Goal: Task Accomplishment & Management: Complete application form

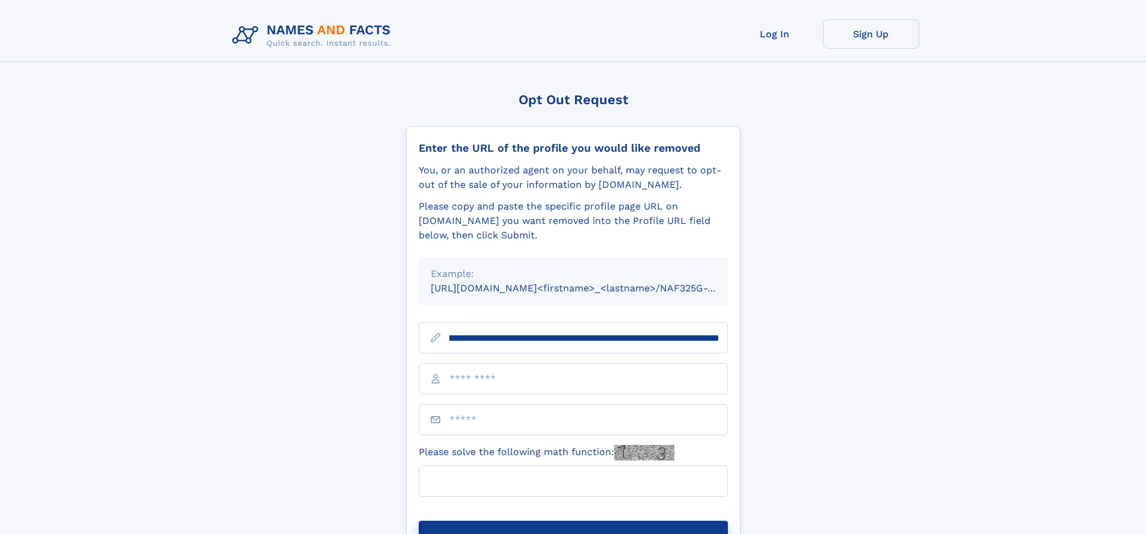
scroll to position [0, 126]
type input "**********"
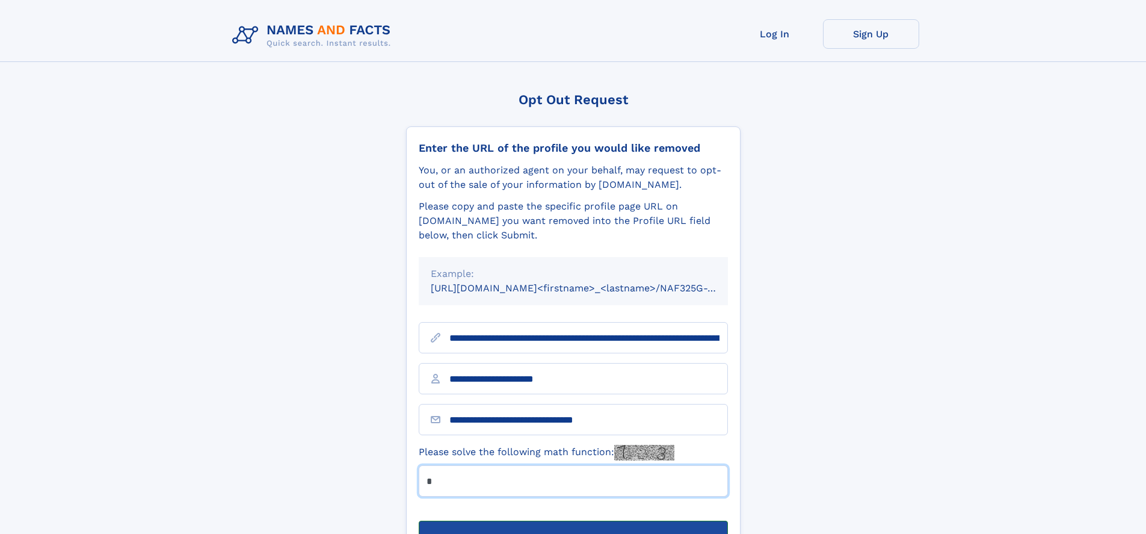
type input "*"
click at [573, 520] on button "Submit Opt Out Request" at bounding box center [573, 539] width 309 height 38
